Goal: Transaction & Acquisition: Purchase product/service

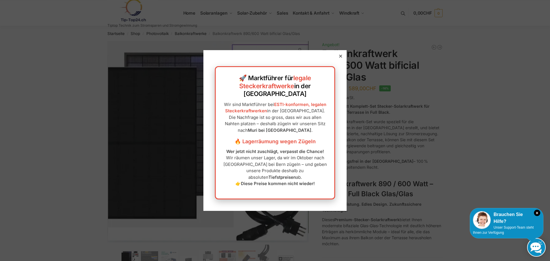
click at [339, 58] on icon at bounding box center [340, 56] width 3 height 3
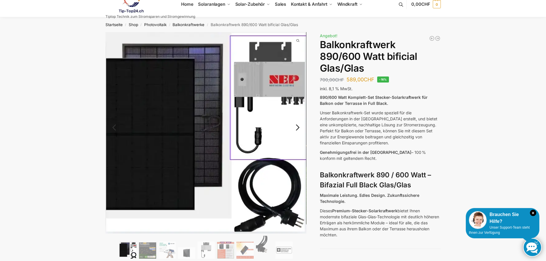
scroll to position [29, 0]
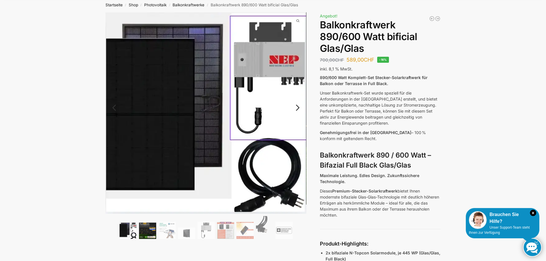
click at [151, 232] on img at bounding box center [147, 231] width 17 height 16
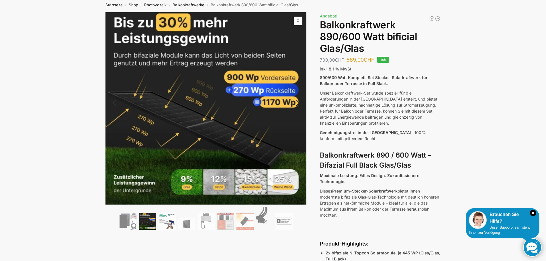
click at [167, 226] on img at bounding box center [166, 221] width 17 height 17
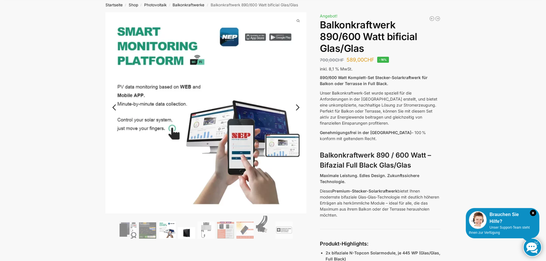
click at [184, 231] on img at bounding box center [186, 232] width 17 height 11
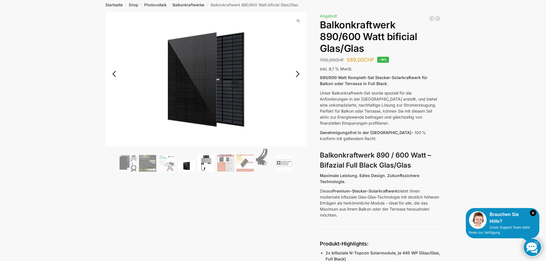
click at [205, 165] on img at bounding box center [205, 162] width 17 height 17
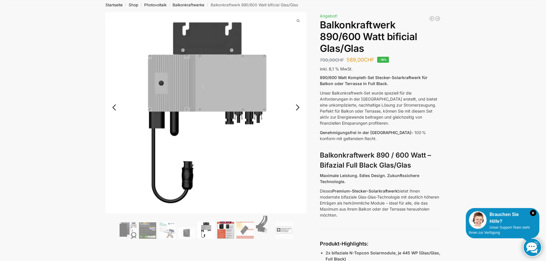
click at [223, 228] on img at bounding box center [225, 230] width 17 height 17
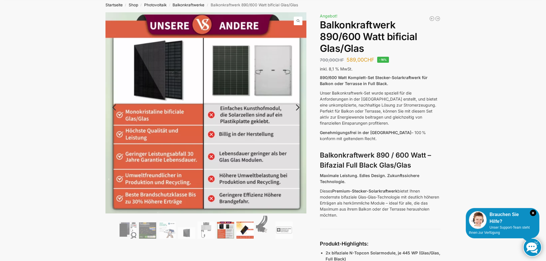
click at [249, 230] on img at bounding box center [244, 230] width 17 height 17
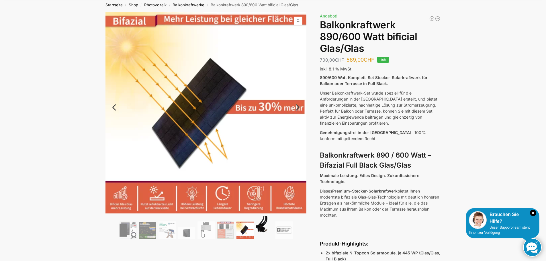
click at [260, 228] on img at bounding box center [264, 227] width 17 height 23
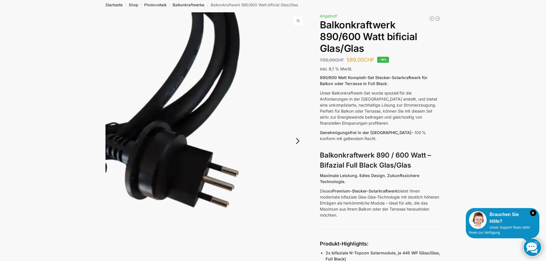
click at [297, 141] on link "Next" at bounding box center [296, 144] width 19 height 6
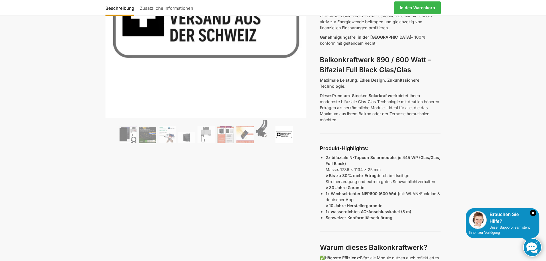
scroll to position [143, 0]
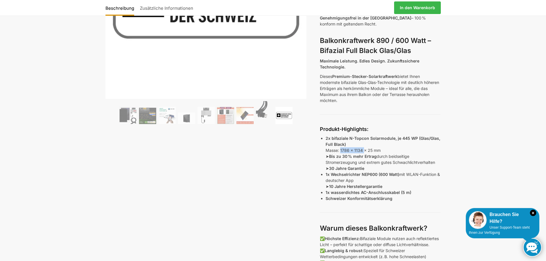
drag, startPoint x: 340, startPoint y: 150, endPoint x: 363, endPoint y: 150, distance: 23.2
click at [363, 150] on p "2x bifaziale N-Topcon Solarmodule, je 445 WP (Glas/Glas, Full Black) Masse: 178…" at bounding box center [383, 153] width 115 height 36
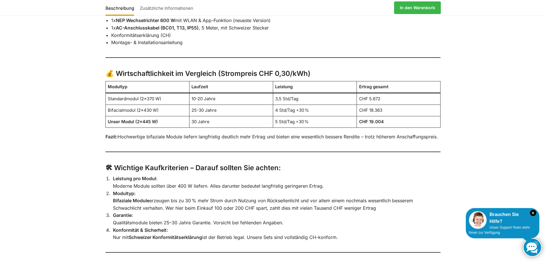
scroll to position [917, 0]
